Goal: Task Accomplishment & Management: Complete application form

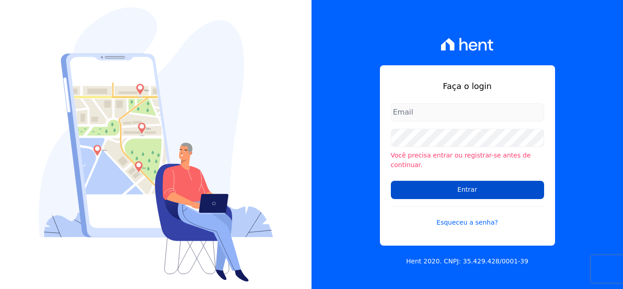
type input "[PERSON_NAME][EMAIL_ADDRESS][DOMAIN_NAME]"
click at [501, 184] on input "Entrar" at bounding box center [467, 190] width 153 height 18
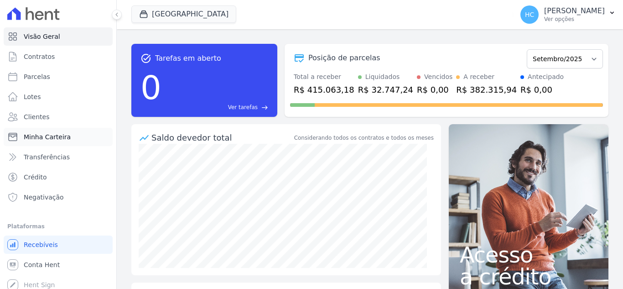
scroll to position [5, 0]
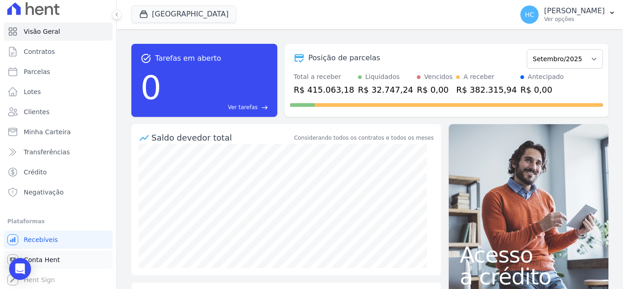
click at [39, 261] on span "Conta Hent" at bounding box center [42, 259] width 36 height 9
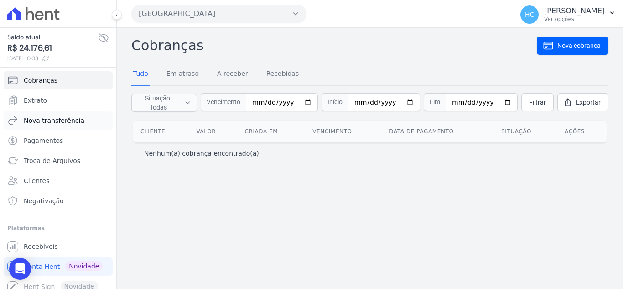
click at [62, 114] on link "Nova transferência" at bounding box center [58, 120] width 109 height 18
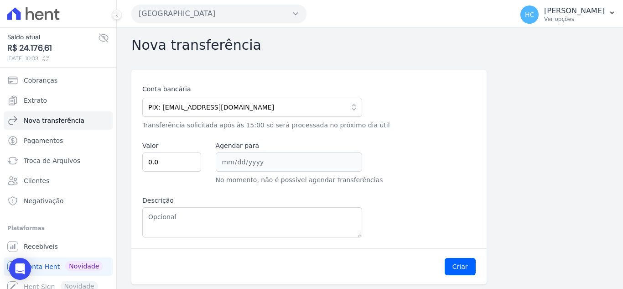
click at [49, 52] on span "R$ 24.176,61" at bounding box center [52, 48] width 91 height 12
copy span "24.176,61"
click at [163, 156] on input "0.0" at bounding box center [171, 161] width 59 height 19
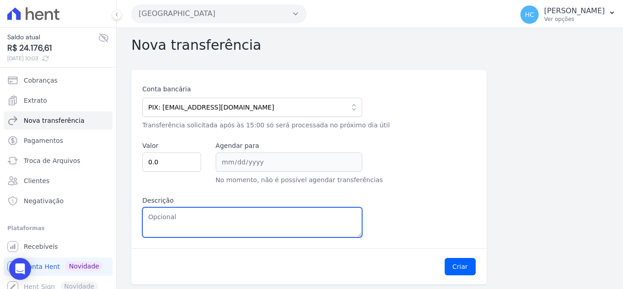
click at [206, 219] on textarea "Descrição" at bounding box center [252, 222] width 220 height 30
paste textarea "24.176,61"
click at [157, 218] on textarea "24.176,61" at bounding box center [252, 222] width 220 height 30
click at [157, 218] on textarea "24176,61" at bounding box center [252, 222] width 220 height 30
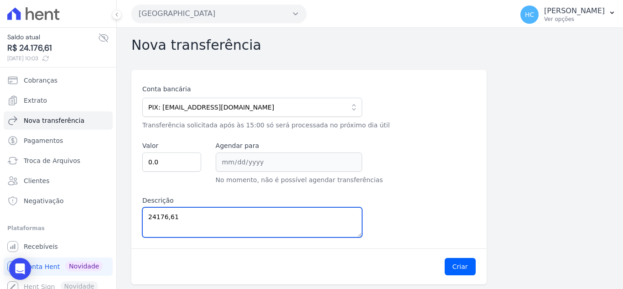
click at [157, 218] on textarea "24176,61" at bounding box center [252, 222] width 220 height 30
type textarea "24176,61"
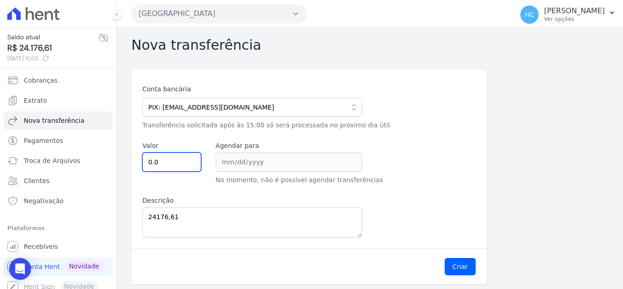
click at [170, 158] on input "0.0" at bounding box center [171, 161] width 59 height 19
paste input "2417661"
click at [269, 203] on label "Descrição" at bounding box center [252, 201] width 220 height 10
click at [269, 207] on textarea "24176,61" at bounding box center [252, 222] width 220 height 30
click at [162, 166] on input "0.02417661" at bounding box center [171, 161] width 59 height 19
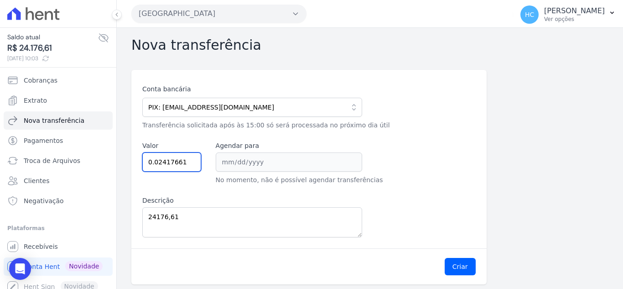
click at [162, 166] on input "0.02417661" at bounding box center [171, 161] width 59 height 19
paste input "24176."
type input "24176.61"
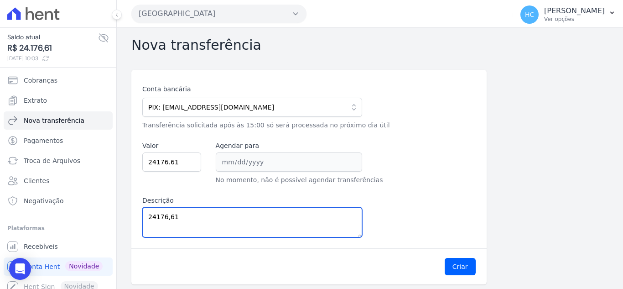
click at [251, 212] on textarea "24176,61" at bounding box center [252, 222] width 220 height 30
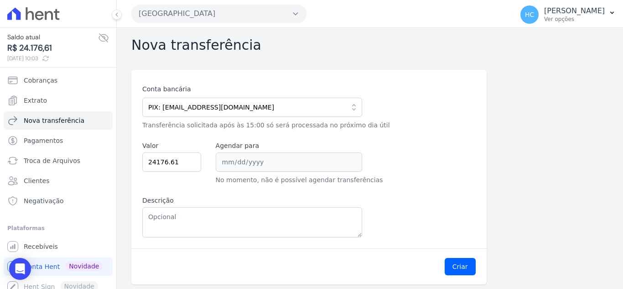
click at [419, 213] on div "Conta bancária PIX: financeiro@priori.com.vc 104 - CAIXA ECONOMICA FEDERAL AG: …" at bounding box center [308, 160] width 333 height 153
click at [462, 266] on button "Criar" at bounding box center [460, 266] width 31 height 17
